Goal: Task Accomplishment & Management: Manage account settings

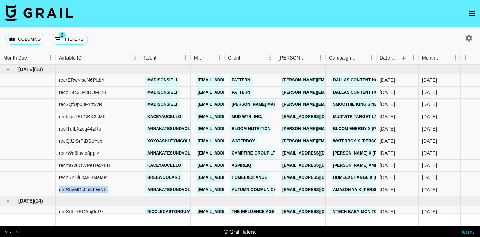
drag, startPoint x: 109, startPoint y: 188, endPoint x: 59, endPoint y: 187, distance: 50.7
click at [59, 187] on div "recShyMDs0aNFWNbI" at bounding box center [98, 190] width 84 height 12
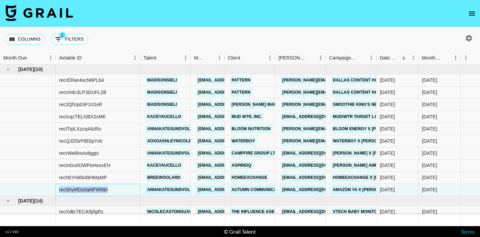
copy div "recShyMDs0aNFWNbI"
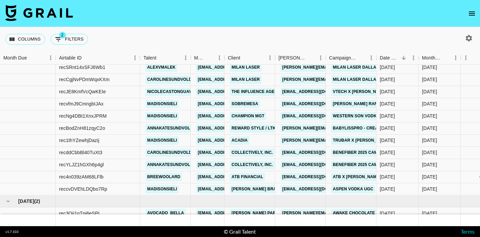
scroll to position [592, 0]
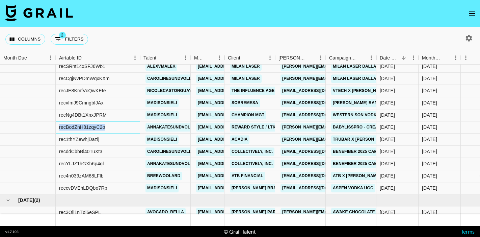
drag, startPoint x: 105, startPoint y: 128, endPoint x: 54, endPoint y: 127, distance: 50.3
click at [54, 127] on div "recBodZnH81zqyC2o annakatesundvold cayman@grail-talent.com Reward Style / LTK a…" at bounding box center [463, 127] width 927 height 12
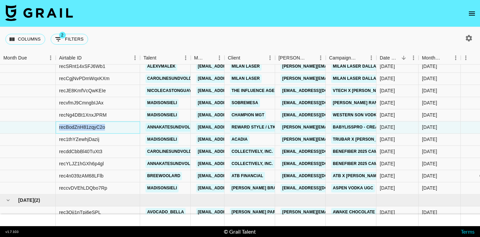
copy div "recBodZnH81zqyC2o"
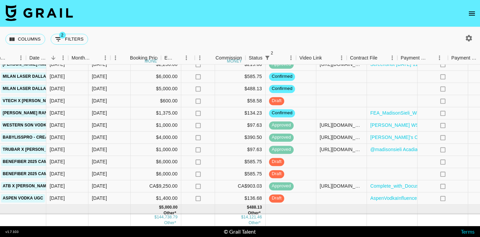
scroll to position [582, 447]
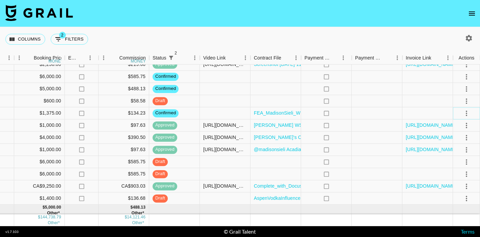
click at [467, 110] on icon "select merge strategy" at bounding box center [467, 113] width 8 height 8
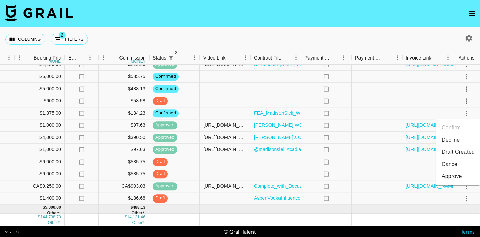
click at [452, 183] on ul "Confirm Decline Draft Created Cancel Approve" at bounding box center [458, 152] width 44 height 66
click at [452, 179] on div "Approve" at bounding box center [452, 176] width 21 height 8
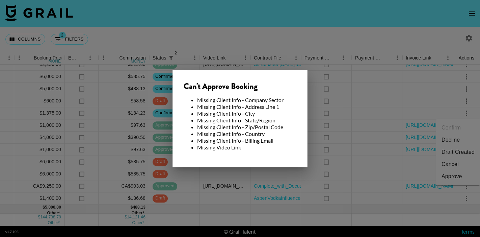
click at [336, 153] on div at bounding box center [240, 118] width 480 height 237
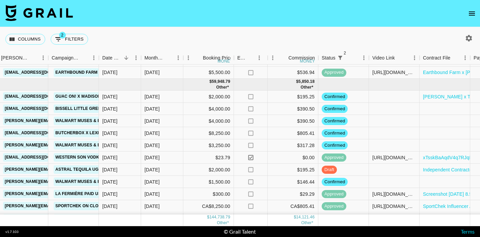
scroll to position [420, 278]
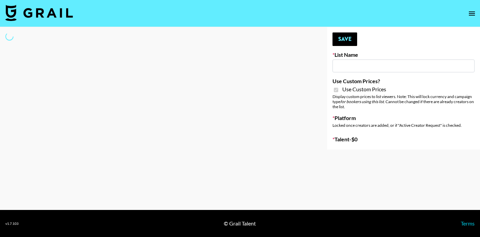
type input "[PERSON_NAME] - Relatable ([DATE])"
checkbox input "true"
select select "Brand"
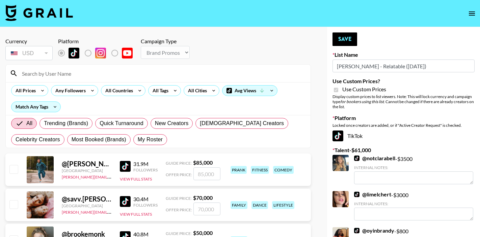
click at [58, 75] on input at bounding box center [162, 73] width 289 height 11
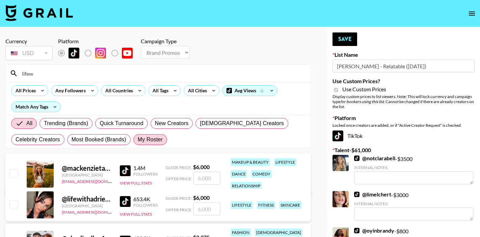
type input "lifew"
click at [151, 140] on span "My Roster" at bounding box center [150, 139] width 25 height 8
click at [138, 139] on input "My Roster" at bounding box center [138, 139] width 0 height 0
radio input "true"
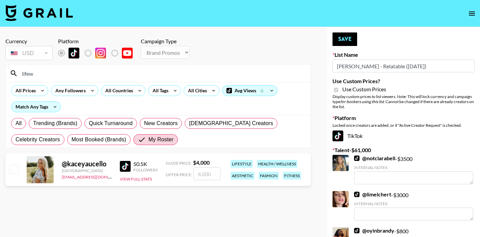
click at [12, 169] on input "checkbox" at bounding box center [13, 169] width 8 height 8
checkbox input "true"
click at [202, 172] on input "4000" at bounding box center [206, 173] width 27 height 13
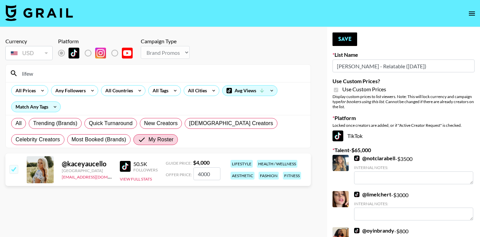
click at [202, 172] on input "4000" at bounding box center [206, 173] width 27 height 13
type input "2800"
click at [61, 75] on input "lifew" at bounding box center [162, 73] width 289 height 11
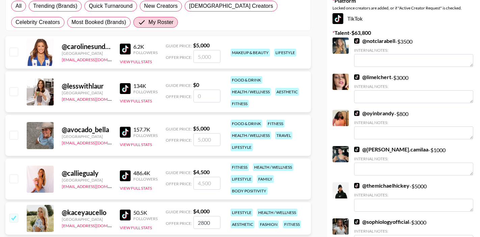
scroll to position [123, 0]
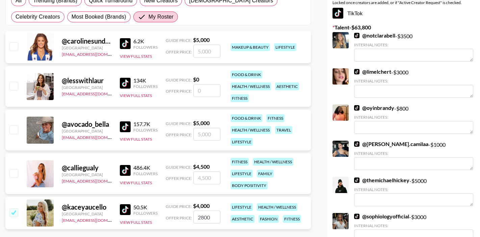
click at [12, 129] on input "checkbox" at bounding box center [13, 129] width 8 height 8
checkbox input "true"
click at [211, 134] on input "5000" at bounding box center [206, 134] width 27 height 13
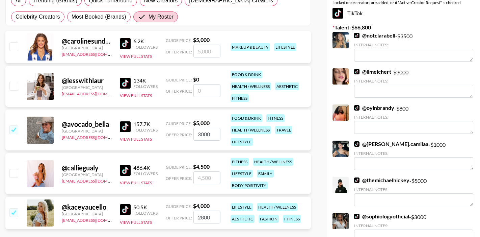
type input "3000"
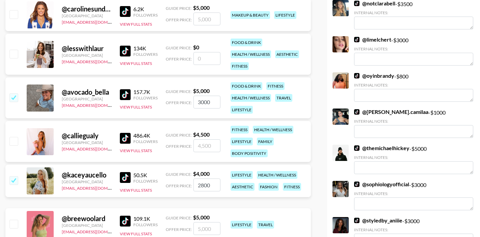
scroll to position [162, 0]
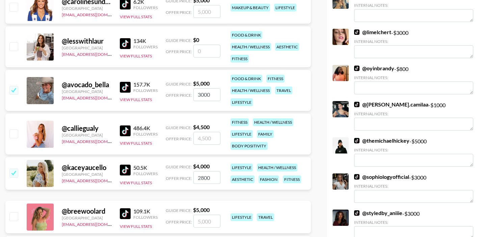
click at [13, 129] on div at bounding box center [13, 133] width 10 height 11
click at [12, 133] on input "checkbox" at bounding box center [13, 133] width 8 height 8
checkbox input "true"
click at [206, 139] on input "4500" at bounding box center [206, 138] width 27 height 13
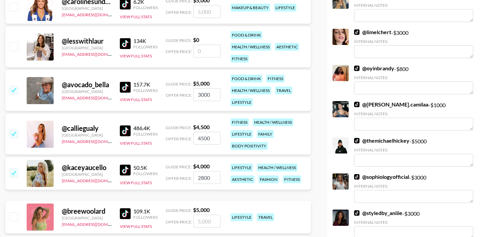
click at [206, 139] on input "4500" at bounding box center [206, 138] width 27 height 13
type input "2"
checkbox input "false"
checkbox input "true"
type input "3000"
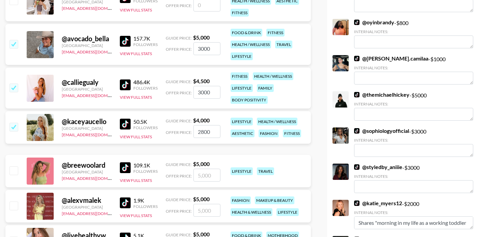
scroll to position [208, 0]
click at [11, 173] on input "checkbox" at bounding box center [13, 170] width 8 height 8
checkbox input "true"
click at [205, 178] on input "5000" at bounding box center [206, 174] width 27 height 13
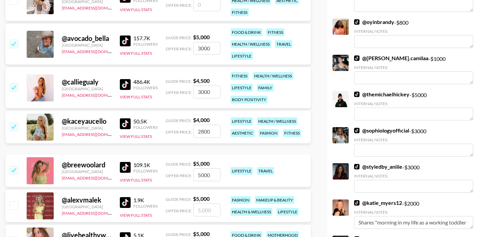
click at [205, 178] on input "5000" at bounding box center [206, 174] width 27 height 13
type input "2750"
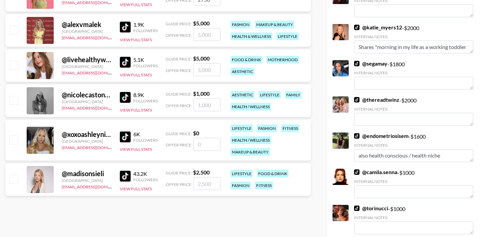
scroll to position [389, 0]
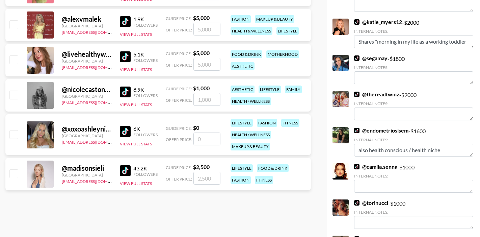
click at [14, 177] on input "checkbox" at bounding box center [13, 173] width 8 height 8
checkbox input "true"
type input "2500"
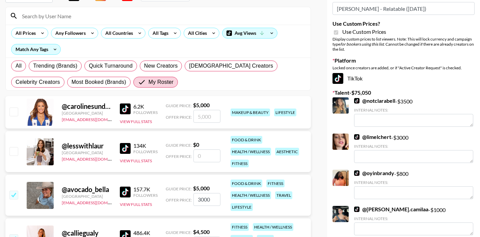
scroll to position [0, 0]
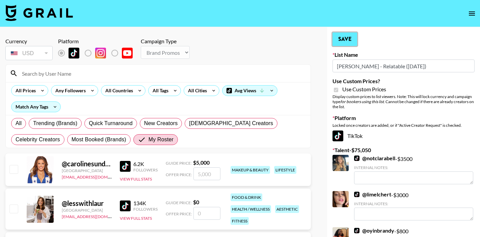
click at [345, 34] on button "Save" at bounding box center [345, 39] width 25 height 14
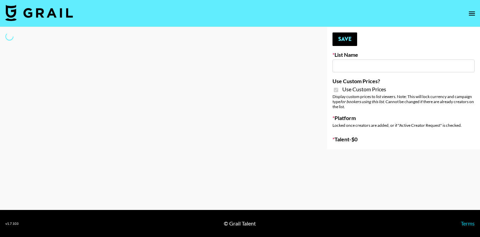
type input "[PERSON_NAME] - Fitness ([DATE])"
checkbox input "true"
select select "Brand"
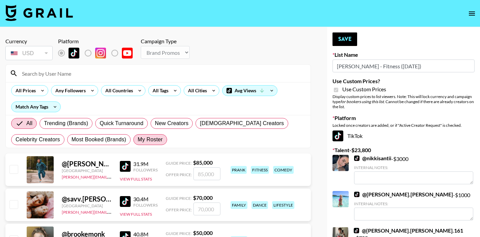
click at [152, 136] on span "My Roster" at bounding box center [150, 139] width 25 height 8
click at [138, 139] on input "My Roster" at bounding box center [138, 139] width 0 height 0
radio input "true"
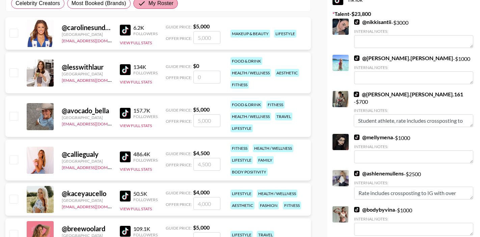
scroll to position [144, 0]
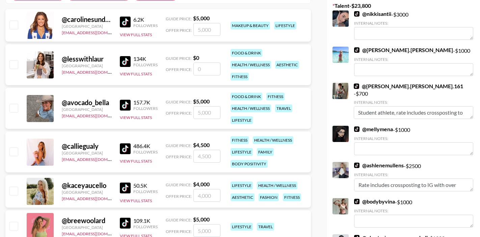
click at [11, 106] on input "checkbox" at bounding box center [13, 108] width 8 height 8
checkbox input "true"
click at [202, 114] on input "5000" at bounding box center [206, 112] width 27 height 13
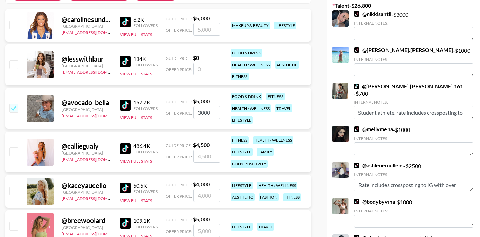
type input "3000"
click at [13, 150] on input "checkbox" at bounding box center [13, 151] width 8 height 8
checkbox input "true"
click at [205, 158] on input "4500" at bounding box center [206, 156] width 27 height 13
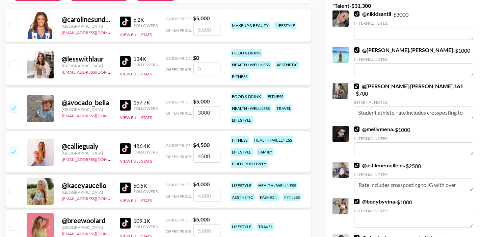
click at [205, 158] on input "4500" at bounding box center [206, 156] width 27 height 13
type input "3000"
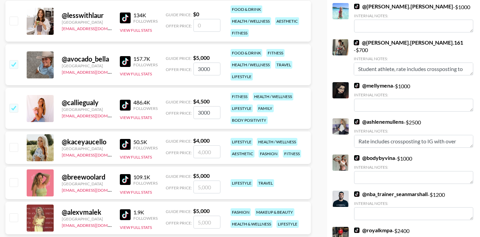
scroll to position [206, 0]
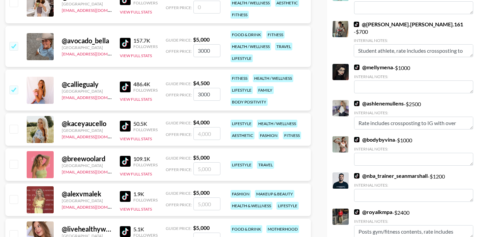
click at [12, 167] on input "checkbox" at bounding box center [13, 164] width 8 height 8
checkbox input "true"
click at [200, 167] on input "5000" at bounding box center [206, 168] width 27 height 13
type input "2750"
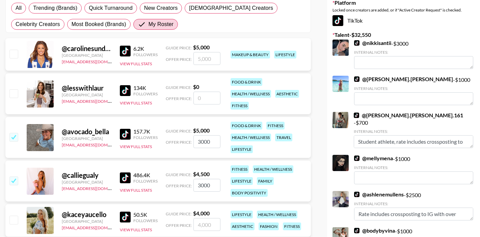
scroll to position [0, 0]
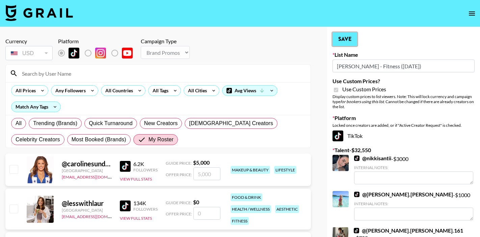
click at [348, 41] on button "Save" at bounding box center [345, 39] width 25 height 14
